Goal: Information Seeking & Learning: Learn about a topic

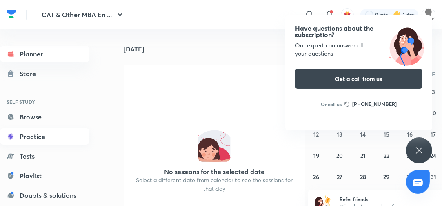
click at [36, 133] on link "Practice" at bounding box center [44, 136] width 89 height 16
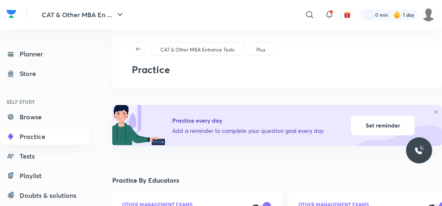
click at [41, 135] on link "Practice" at bounding box center [44, 136] width 89 height 16
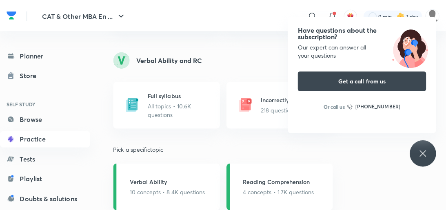
scroll to position [751, 0]
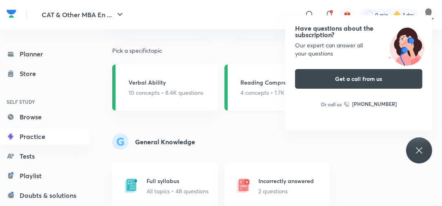
click at [280, 87] on div "Reading Comprehension 4 concepts • 1.7K questions" at bounding box center [276, 87] width 71 height 19
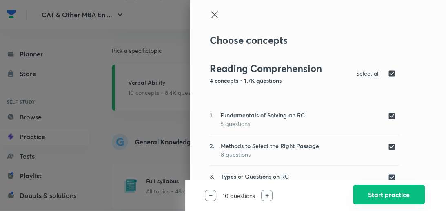
click at [360, 191] on button "Start practice" at bounding box center [389, 194] width 72 height 20
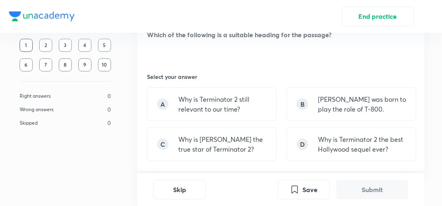
scroll to position [522, 0]
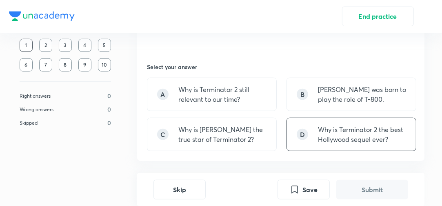
click at [376, 132] on p "Why is Terminator 2 the best Hollywood sequel ever?" at bounding box center [362, 134] width 88 height 20
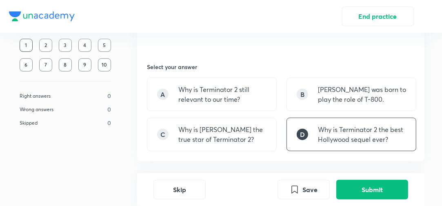
click at [364, 203] on div "Skip Save Submit" at bounding box center [280, 189] width 287 height 33
click at [365, 191] on button "Submit" at bounding box center [372, 189] width 72 height 20
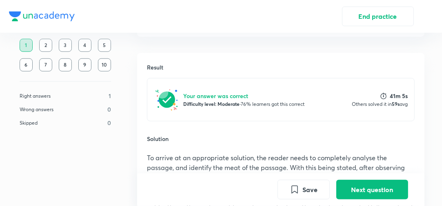
scroll to position [601, 0]
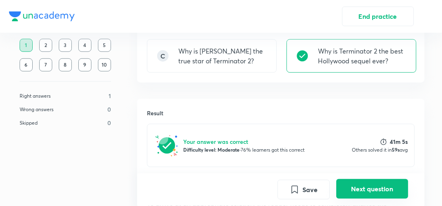
click at [382, 184] on button "Next question" at bounding box center [372, 189] width 72 height 20
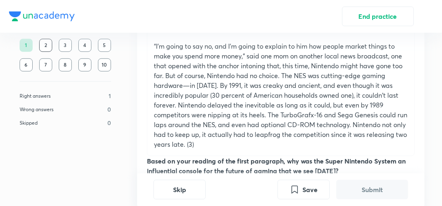
scroll to position [490, 0]
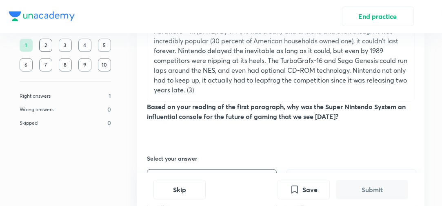
click at [233, 169] on div "A It was twice as powerful in the ram and visual processing department, marking…" at bounding box center [212, 205] width 130 height 73
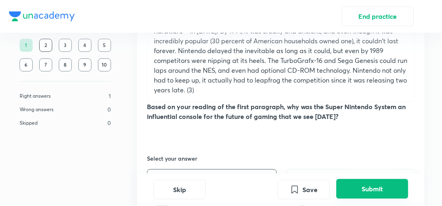
click at [368, 187] on button "Submit" at bounding box center [372, 189] width 72 height 20
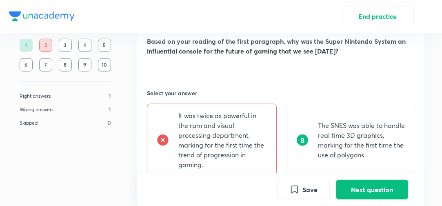
scroll to position [807, 0]
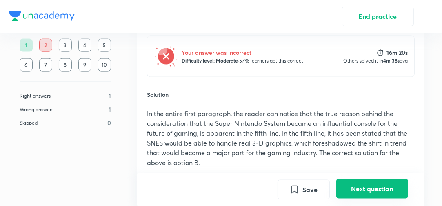
click at [369, 187] on button "Next question" at bounding box center [372, 189] width 72 height 20
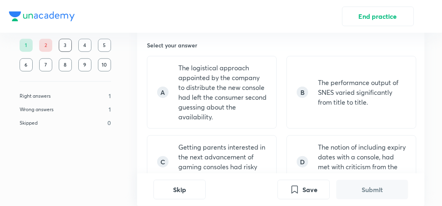
scroll to position [666, 0]
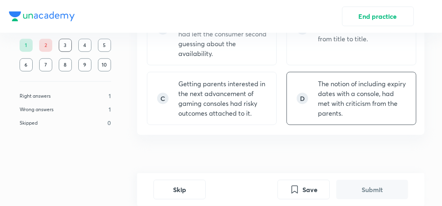
click at [318, 99] on p "The notion of including expiry dates with a console, had met with criticism fro…" at bounding box center [362, 98] width 88 height 39
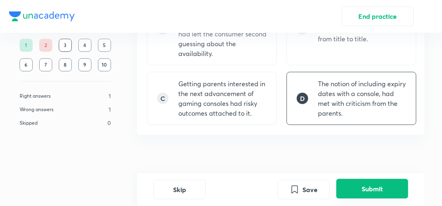
click at [362, 189] on button "Submit" at bounding box center [372, 189] width 72 height 20
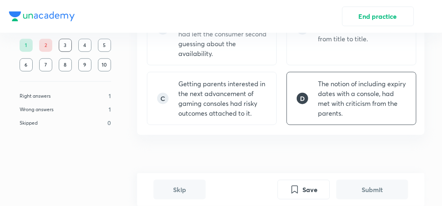
scroll to position [807, 0]
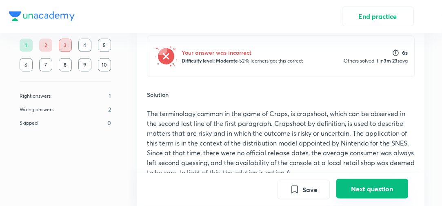
click at [377, 196] on button "Next question" at bounding box center [372, 189] width 72 height 20
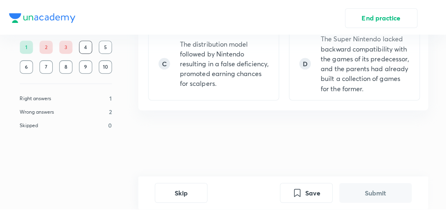
scroll to position [0, 0]
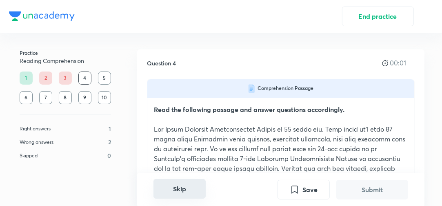
click at [177, 183] on button "Skip" at bounding box center [179, 189] width 52 height 20
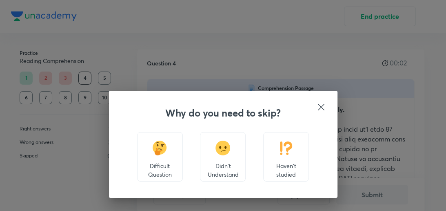
click at [287, 156] on div "Haven't studied" at bounding box center [286, 156] width 46 height 49
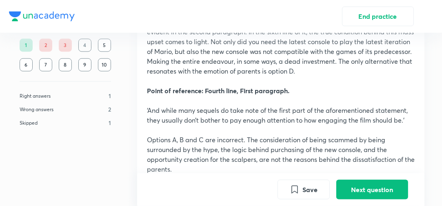
scroll to position [904, 0]
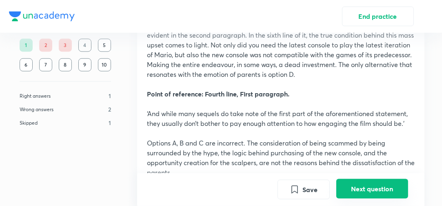
click at [364, 189] on button "Next question" at bounding box center [372, 189] width 72 height 20
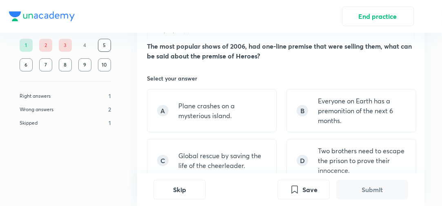
scroll to position [522, 0]
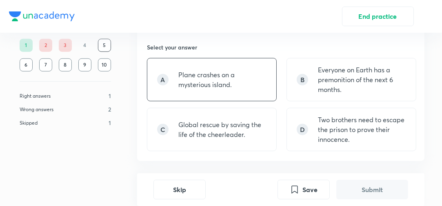
click at [242, 59] on div "A Plane crashes on a mysterious island." at bounding box center [212, 79] width 130 height 43
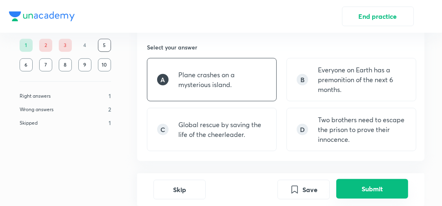
click at [346, 193] on button "Submit" at bounding box center [372, 189] width 72 height 20
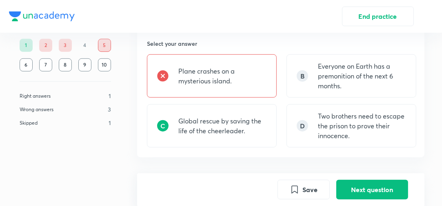
scroll to position [526, 0]
click at [349, 191] on button "Next question" at bounding box center [372, 189] width 72 height 20
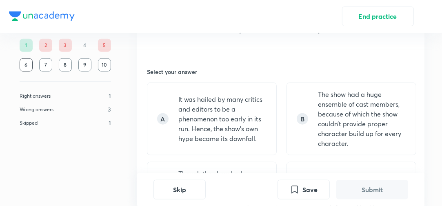
scroll to position [522, 0]
